Goal: Task Accomplishment & Management: Use online tool/utility

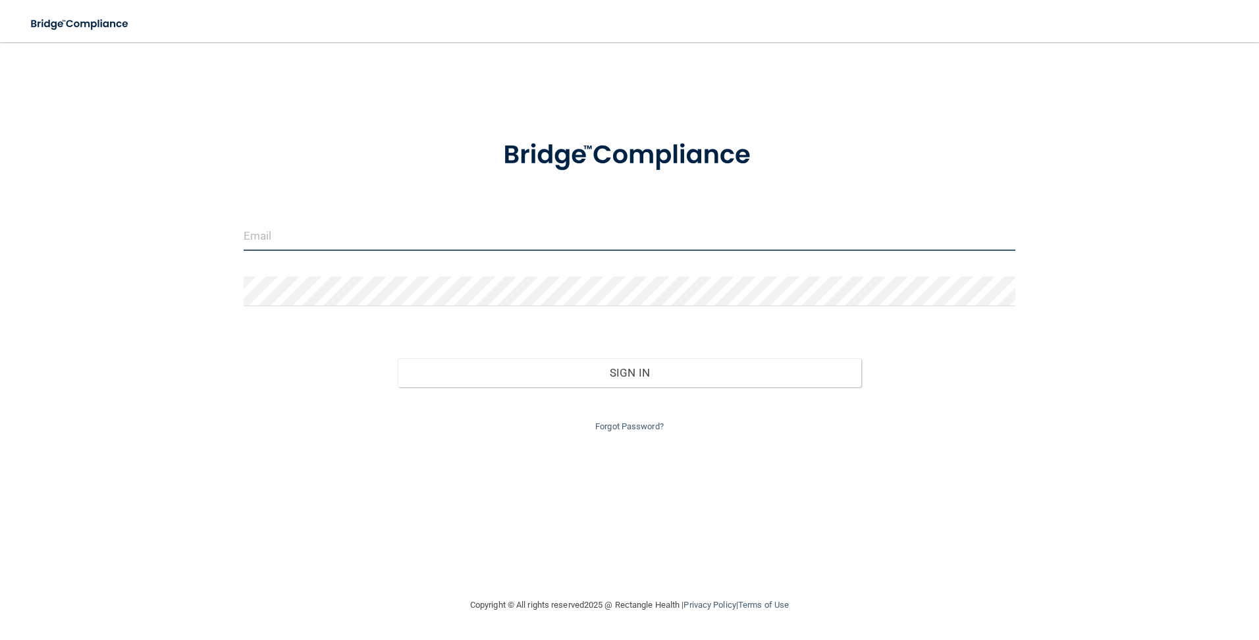
click at [281, 233] on input "email" at bounding box center [630, 236] width 773 height 30
type input "[PERSON_NAME][EMAIL_ADDRESS][PERSON_NAME][DOMAIN_NAME]"
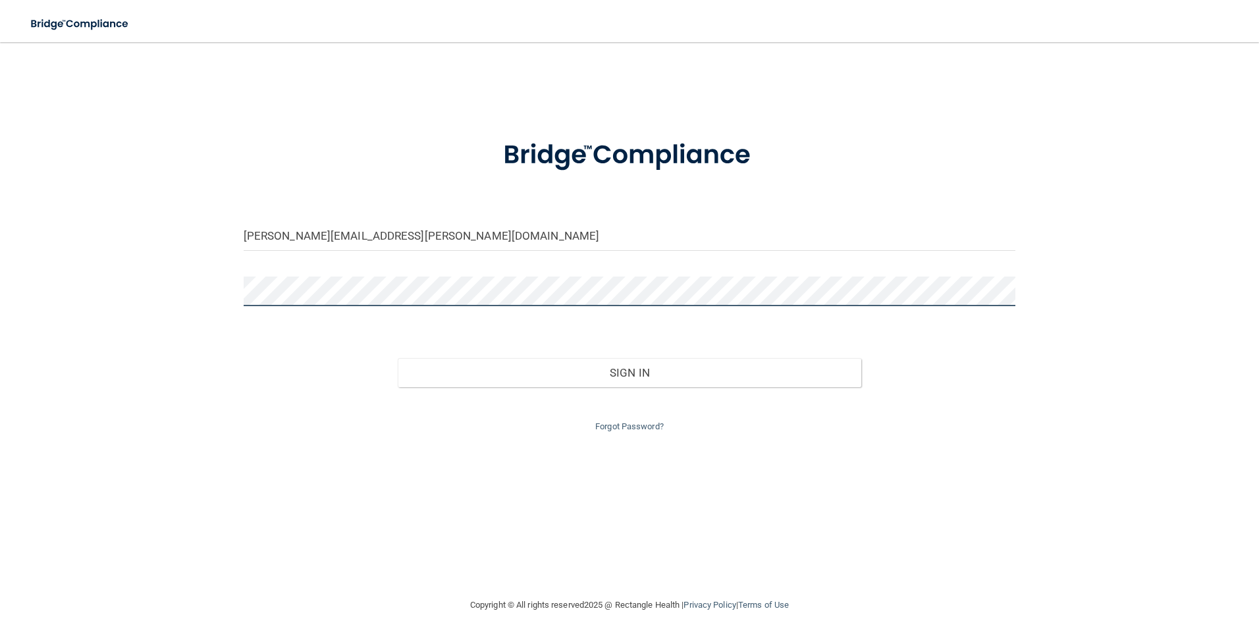
click at [398, 358] on button "Sign In" at bounding box center [630, 372] width 464 height 29
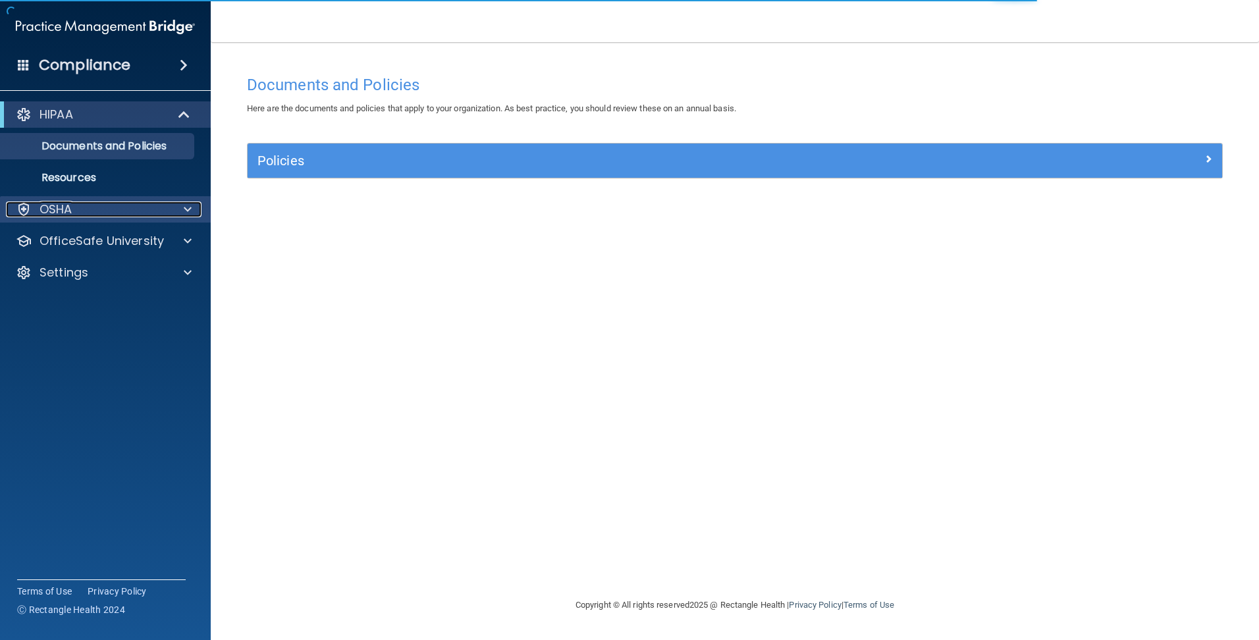
click at [82, 213] on div "OSHA" at bounding box center [87, 210] width 163 height 16
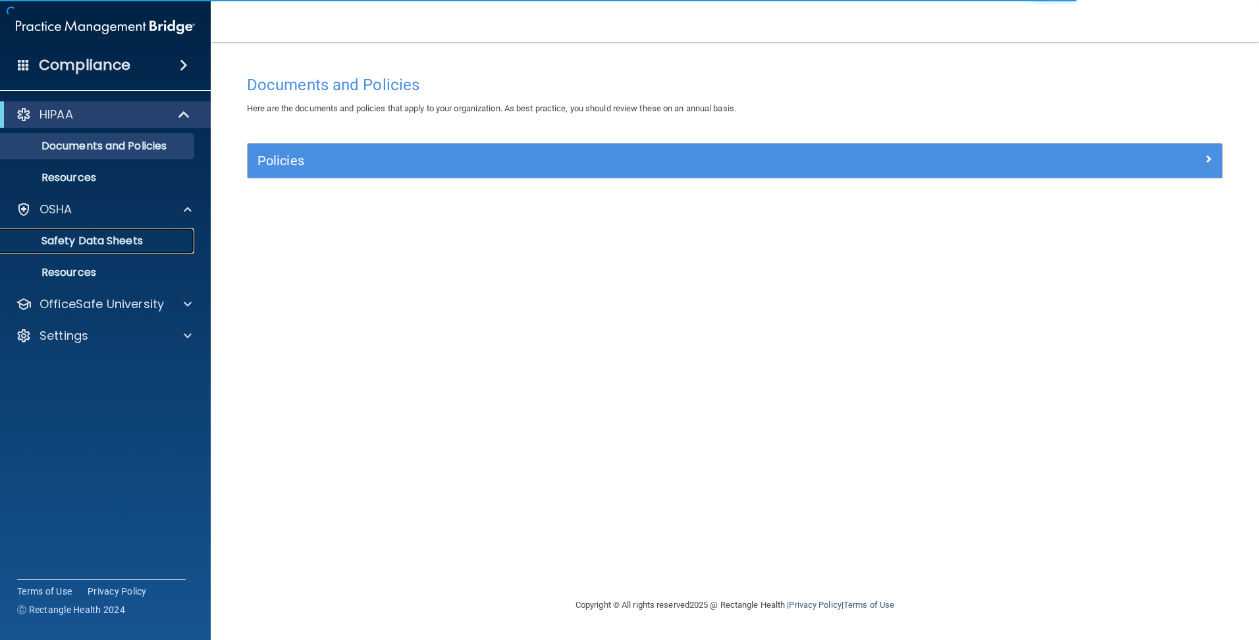
click at [97, 240] on p "Safety Data Sheets" at bounding box center [99, 241] width 180 height 13
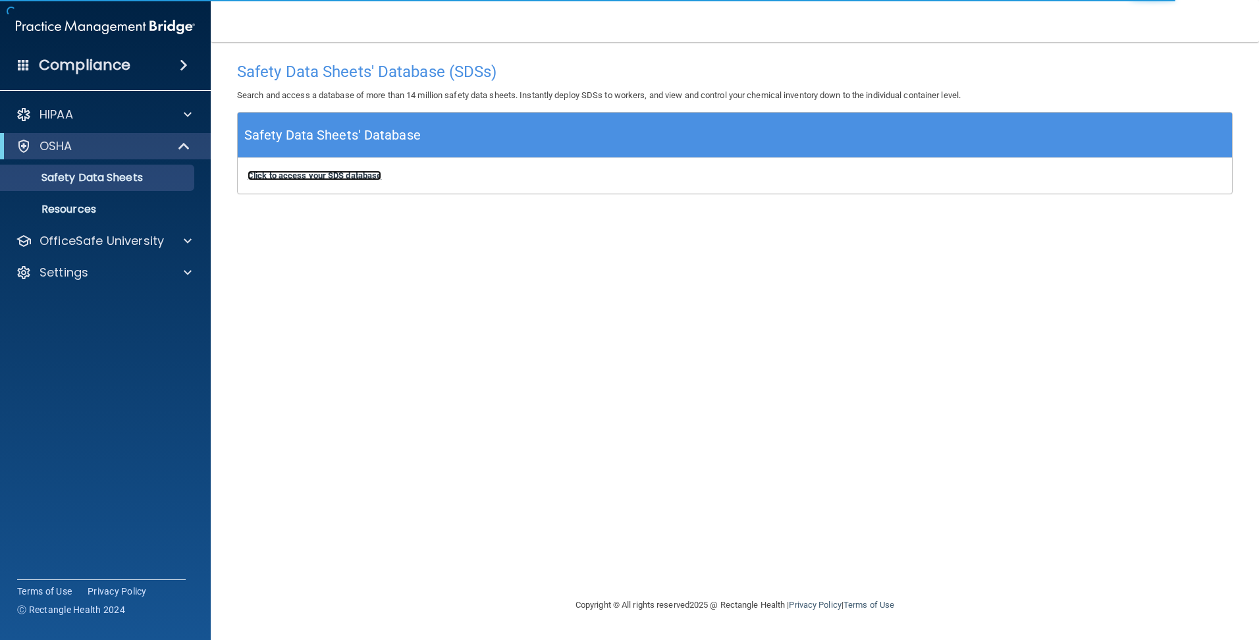
click at [370, 177] on b "Click to access your SDS database" at bounding box center [315, 176] width 134 height 10
